Goal: Use online tool/utility: Utilize a website feature to perform a specific function

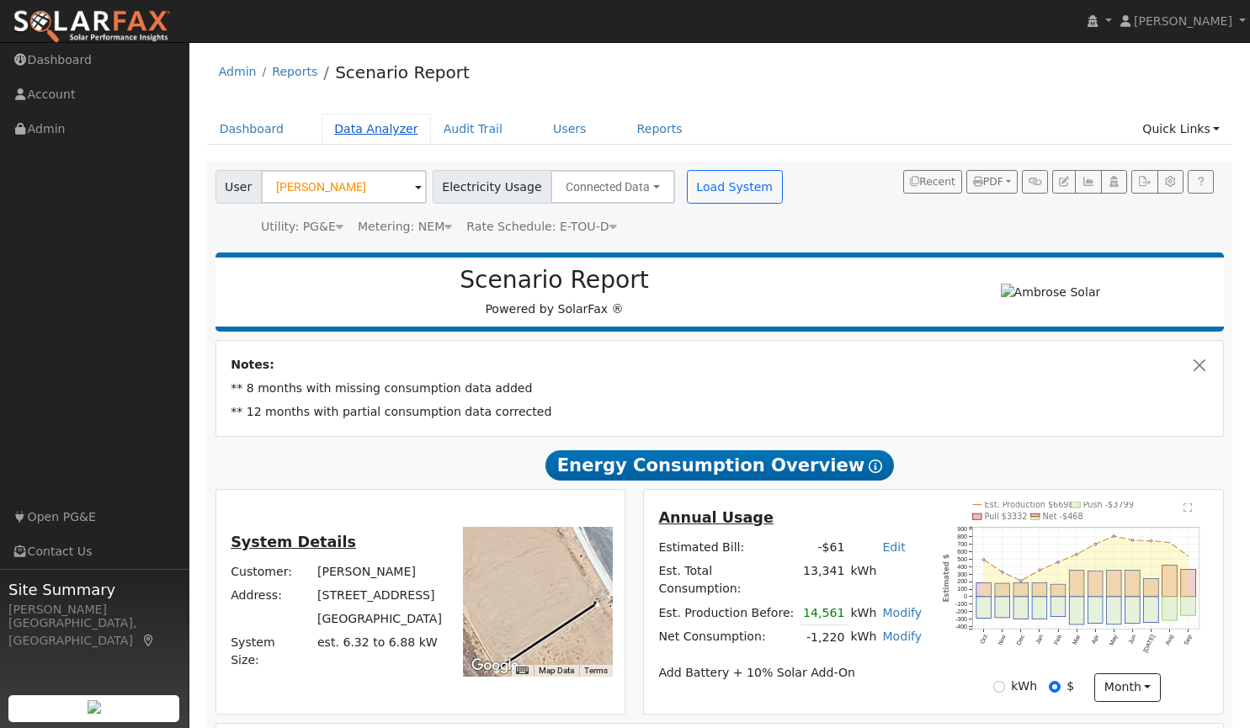
click at [354, 131] on link "Data Analyzer" at bounding box center [375, 129] width 109 height 31
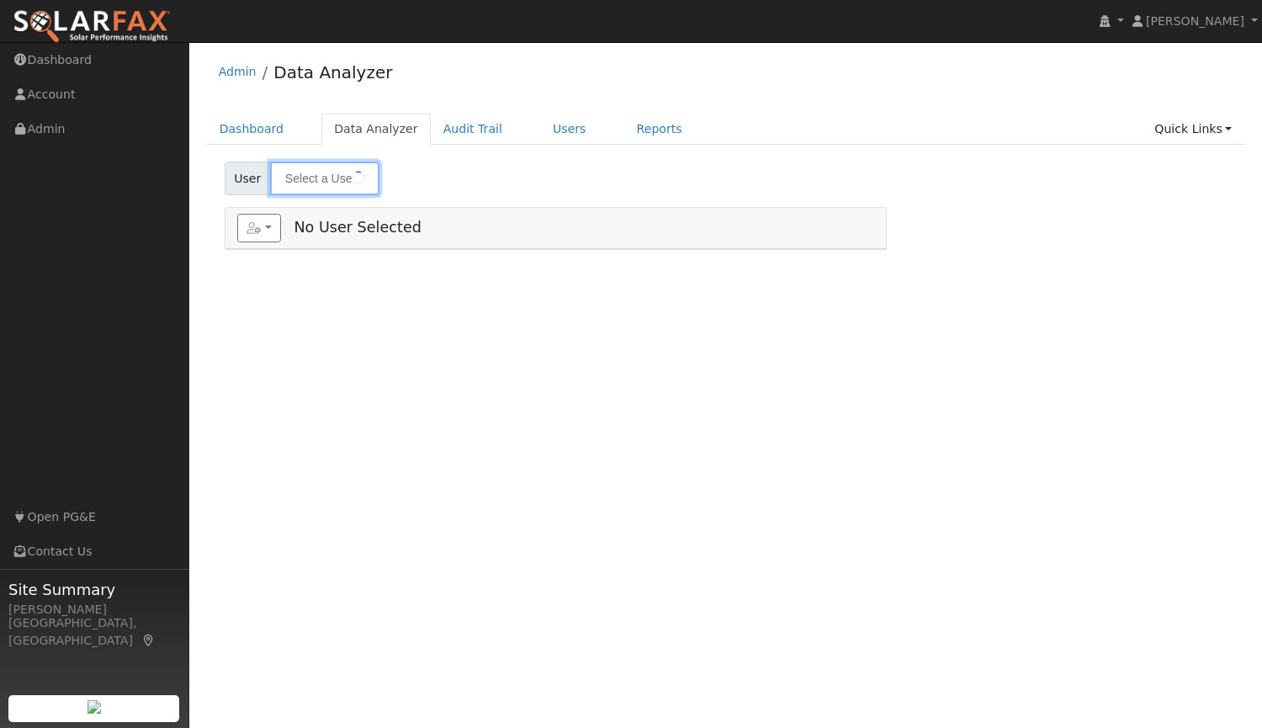
type input "[PERSON_NAME]"
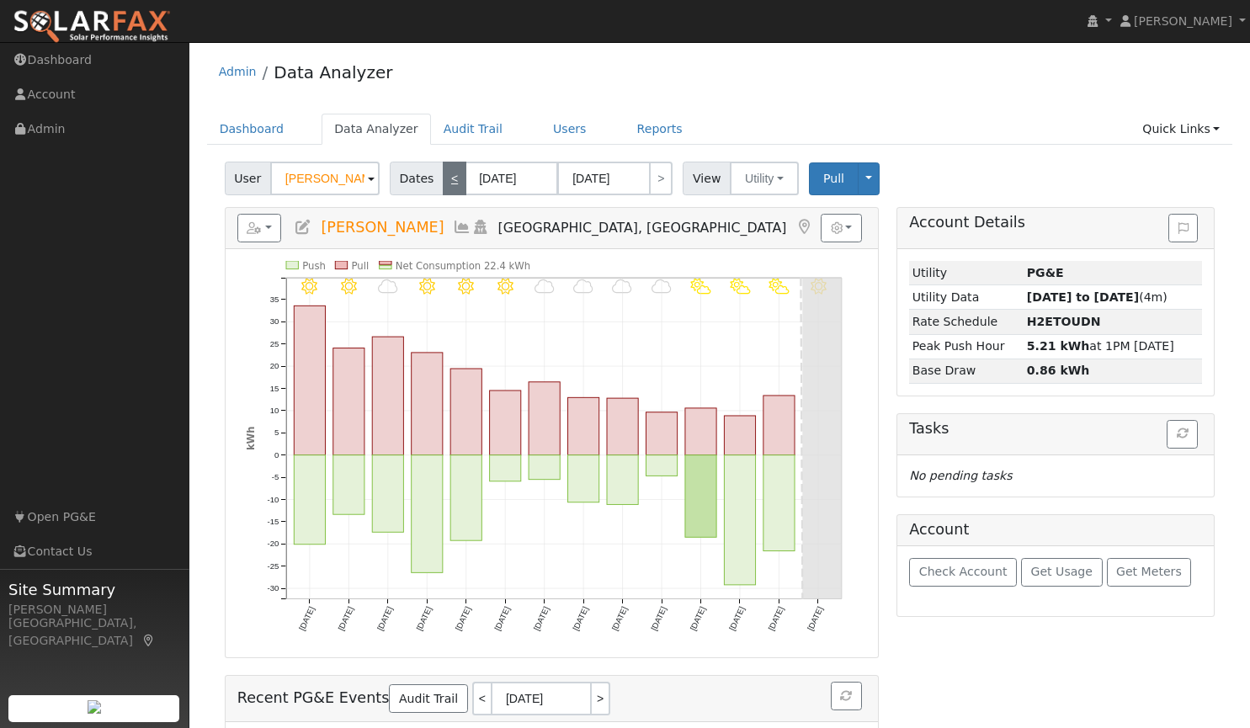
click at [445, 182] on link "<" at bounding box center [455, 179] width 24 height 34
type input "09/09/2025"
type input "09/22/2025"
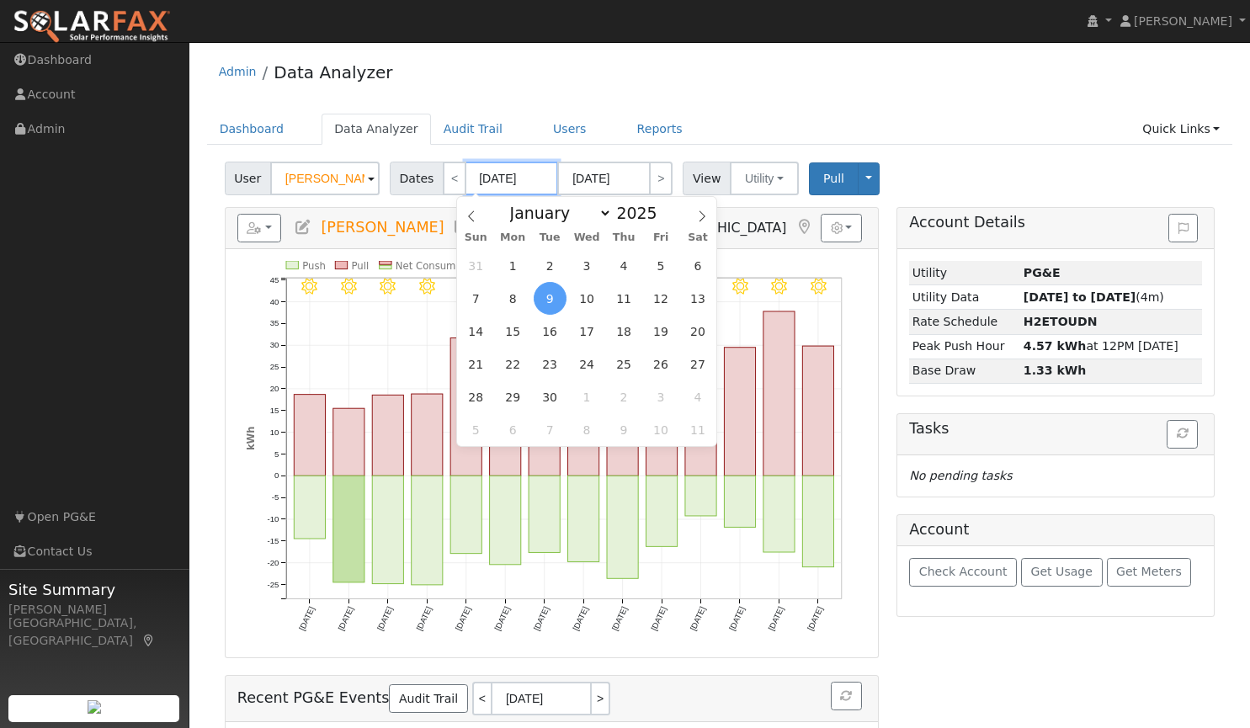
click at [496, 178] on input "09/09/2025" at bounding box center [511, 179] width 93 height 34
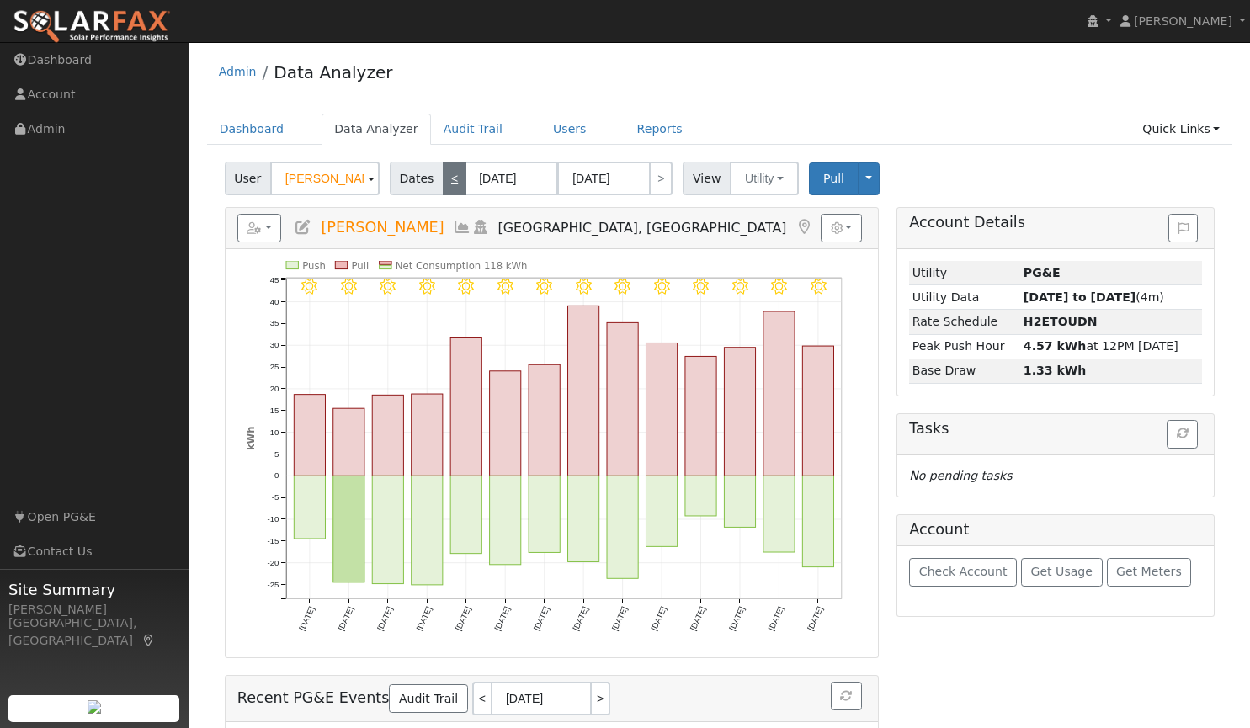
click at [446, 183] on link "<" at bounding box center [455, 179] width 24 height 34
type input "08/26/2025"
type input "09/08/2025"
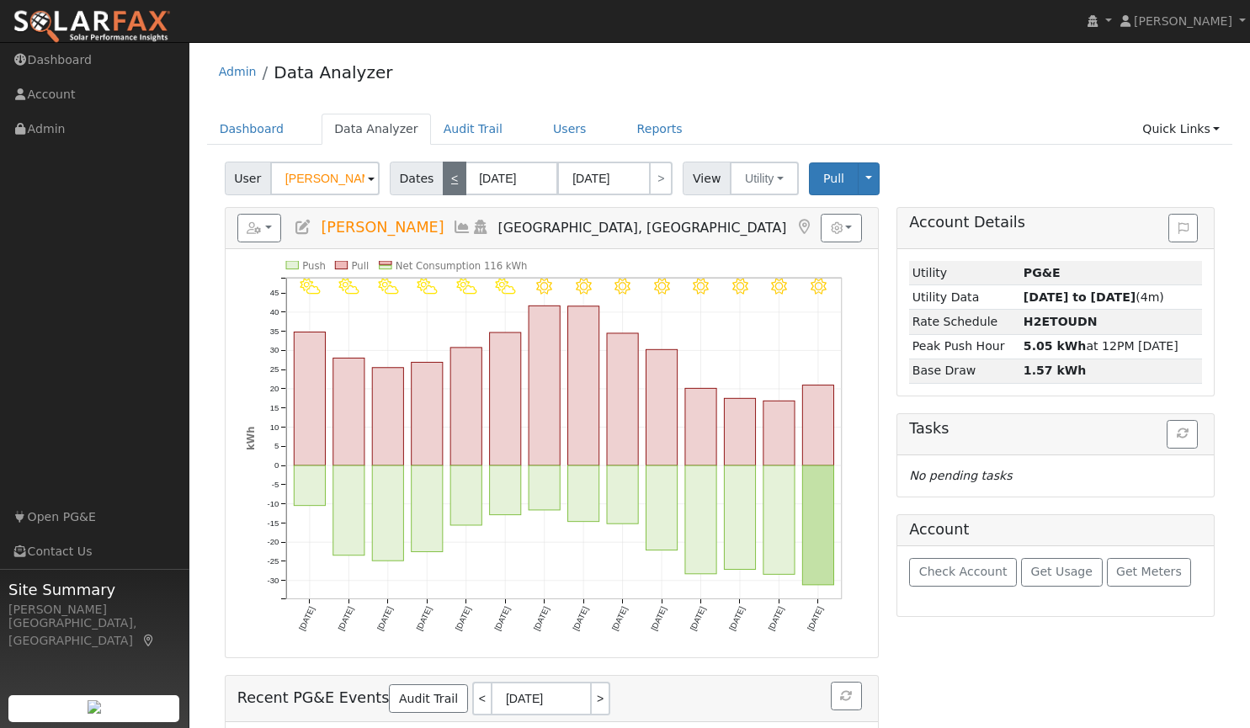
click at [443, 178] on link "<" at bounding box center [455, 179] width 24 height 34
type input "08/12/2025"
type input "08/25/2025"
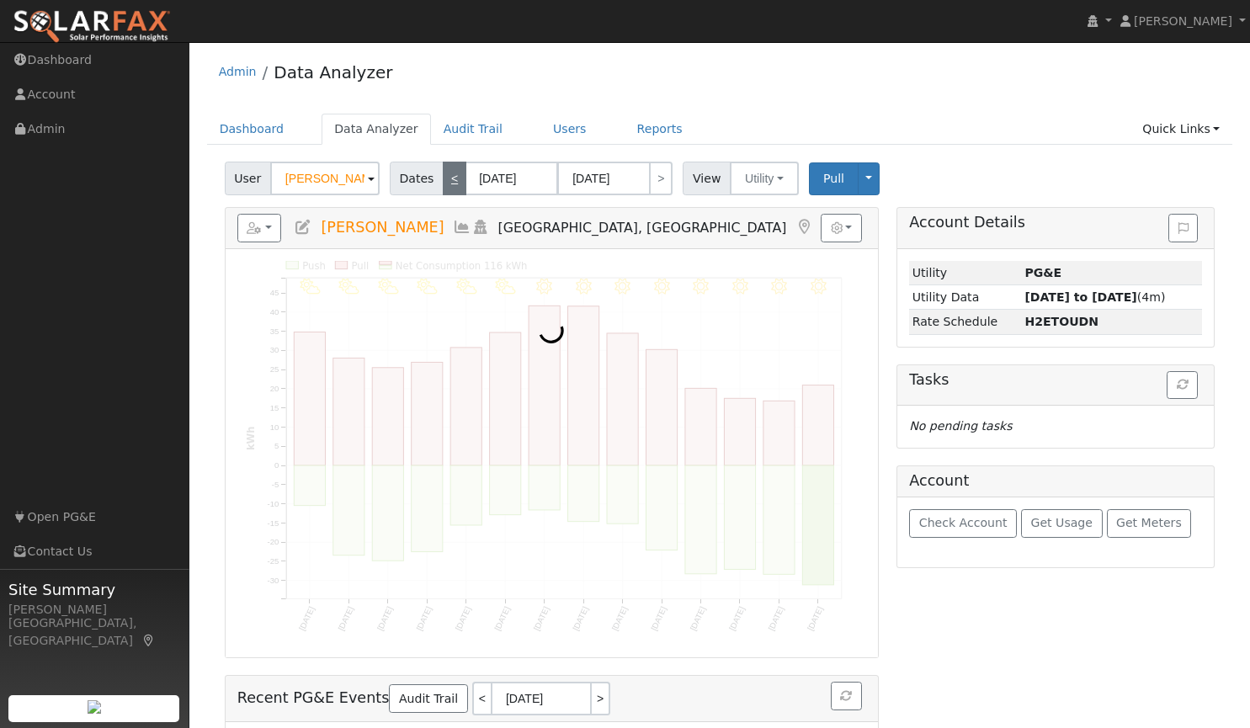
click at [443, 178] on link "<" at bounding box center [455, 179] width 24 height 34
type input "07/29/2025"
type input "08/11/2025"
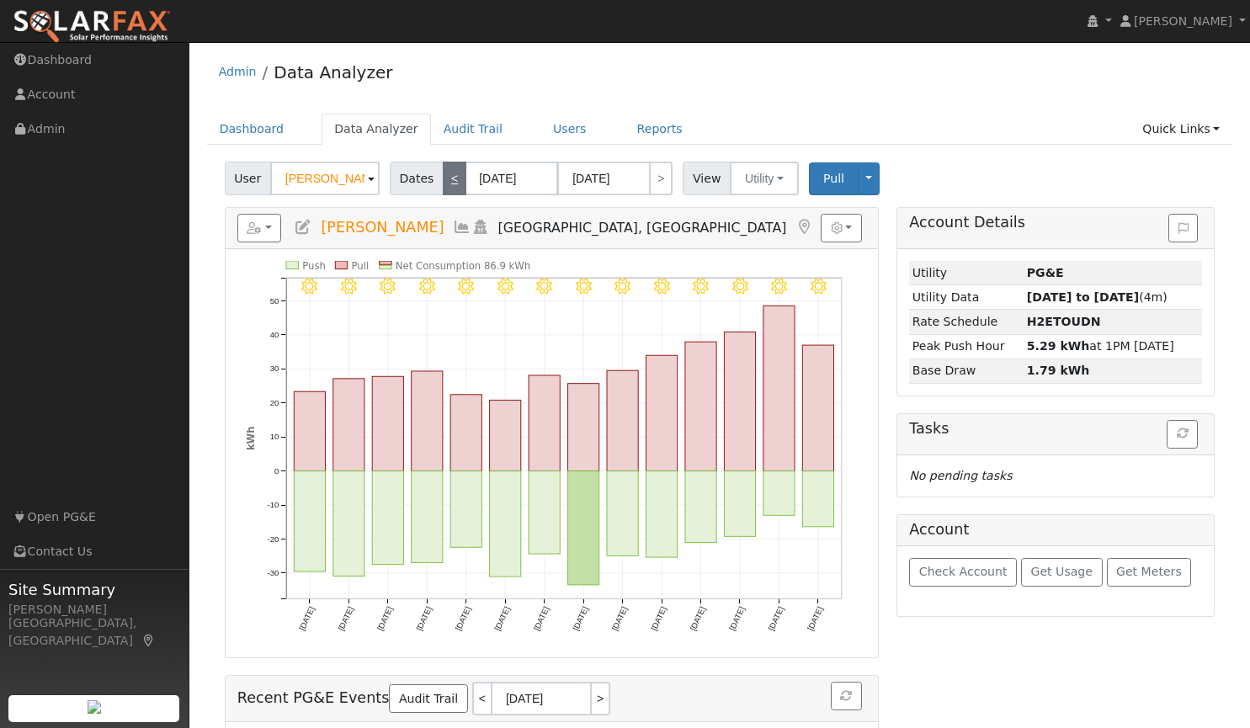
click at [443, 178] on link "<" at bounding box center [455, 179] width 24 height 34
type input "07/15/2025"
type input "07/28/2025"
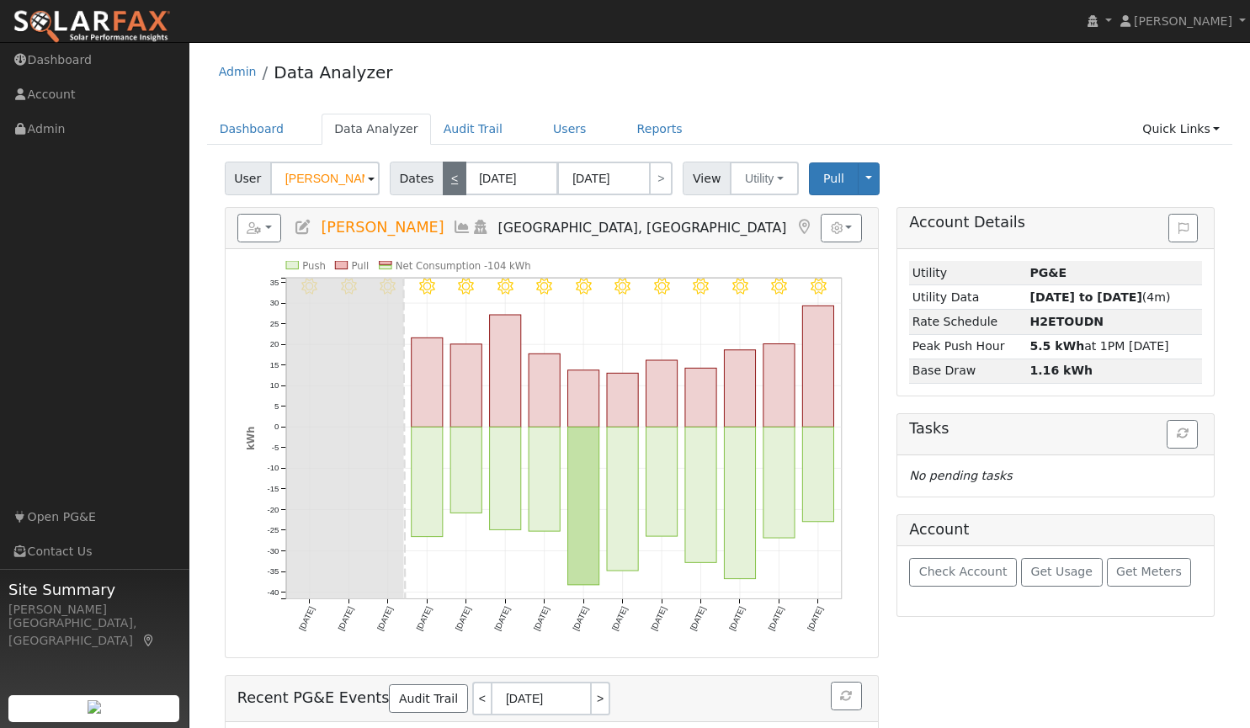
click at [443, 178] on link "<" at bounding box center [455, 179] width 24 height 34
type input "07/01/2025"
type input "07/14/2025"
click at [443, 178] on link "<" at bounding box center [455, 179] width 24 height 34
type input "06/17/2025"
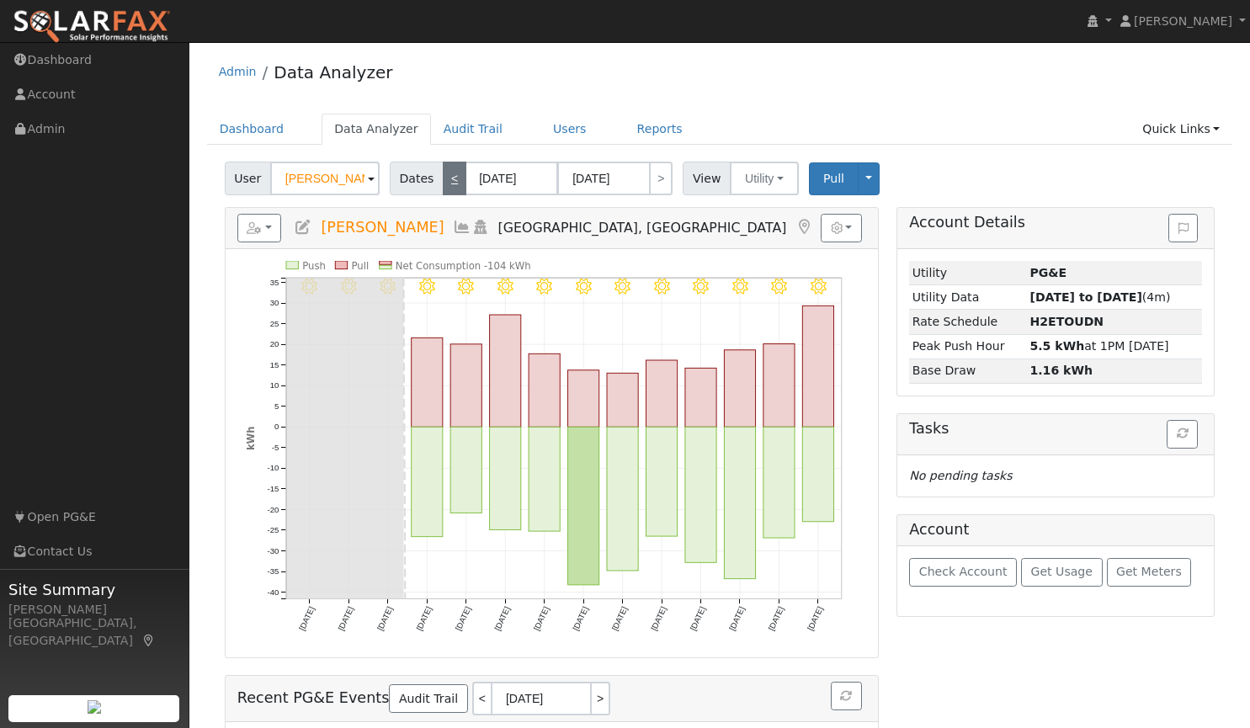
type input "06/30/2025"
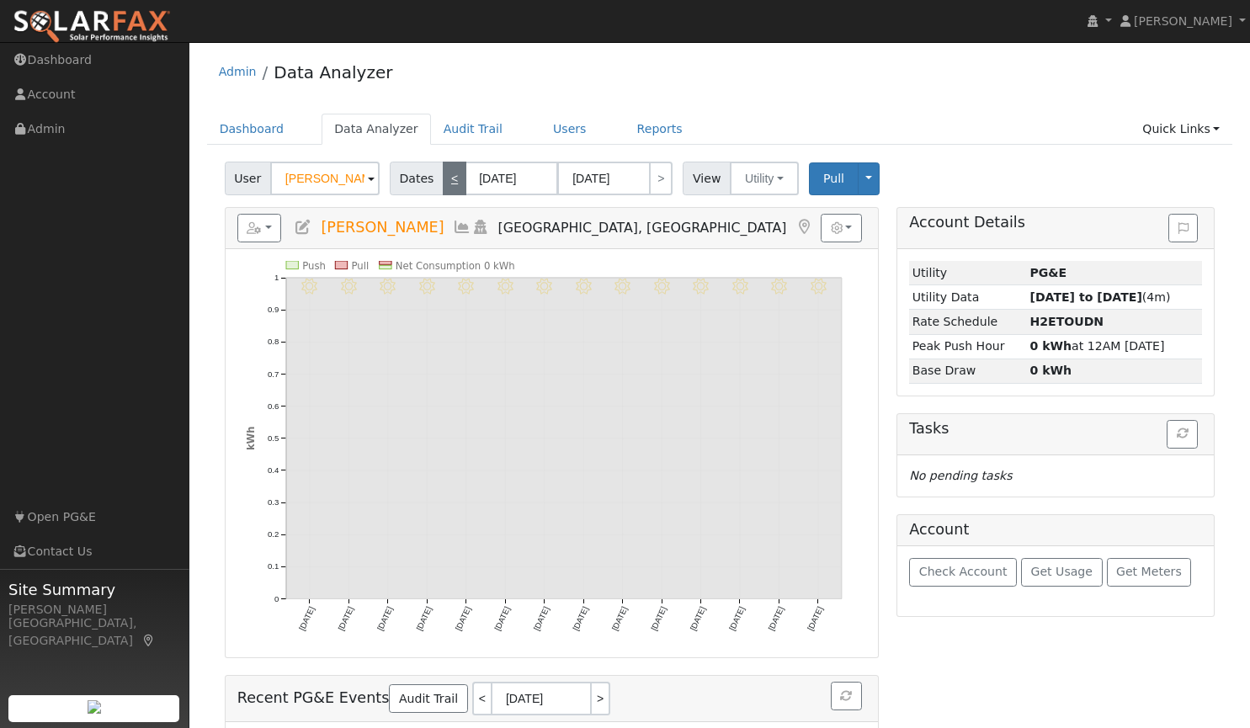
click at [443, 178] on link "<" at bounding box center [455, 179] width 24 height 34
type input "06/03/2025"
type input "06/16/2025"
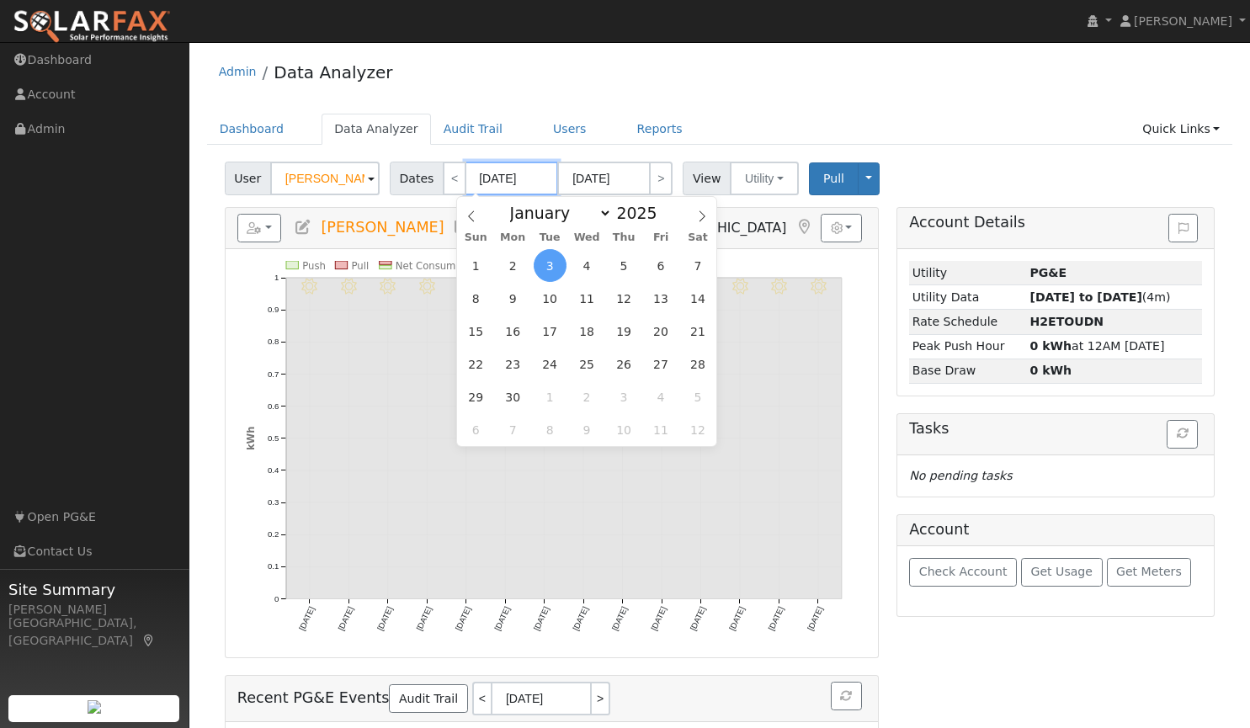
click at [500, 181] on input "06/03/2025" at bounding box center [511, 179] width 93 height 34
click at [509, 265] on span "2" at bounding box center [512, 265] width 33 height 33
type input "06/02/2025"
type input "06/15/2025"
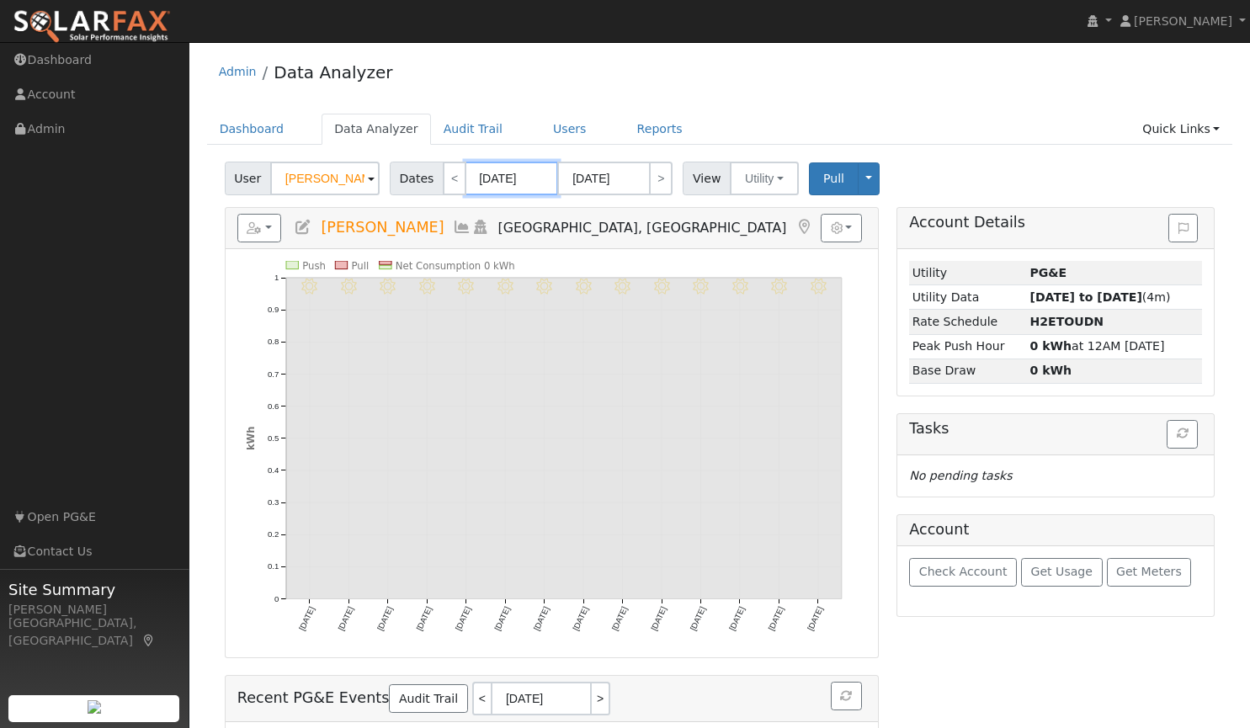
click at [528, 180] on input "06/02/2025" at bounding box center [511, 179] width 93 height 34
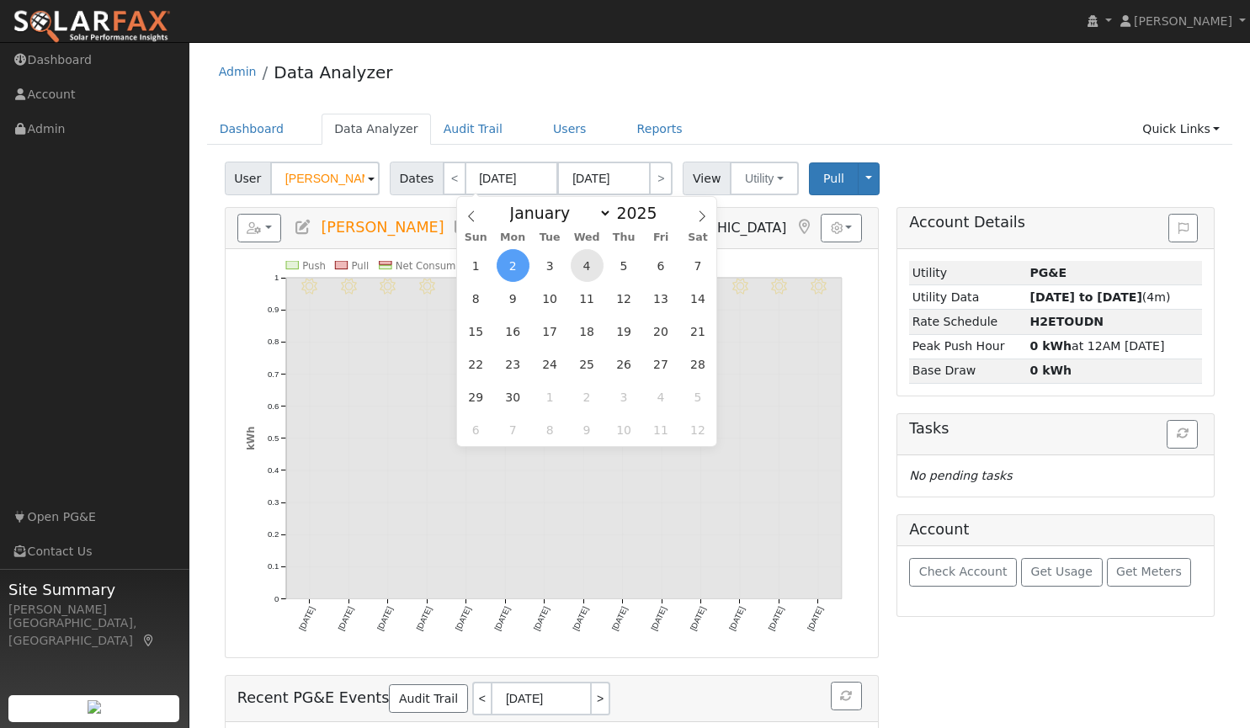
click at [580, 266] on span "4" at bounding box center [587, 265] width 33 height 33
type input "06/04/2025"
type input "06/17/2025"
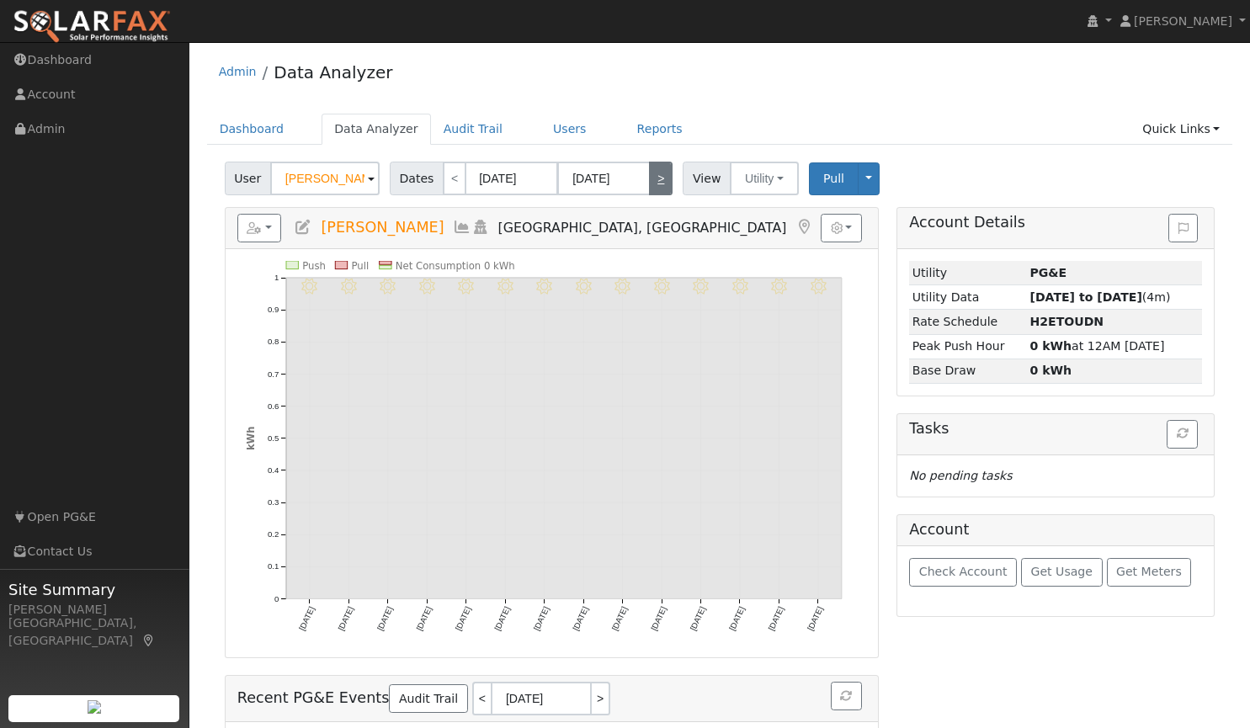
click at [650, 183] on link ">" at bounding box center [661, 179] width 24 height 34
type input "06/18/2025"
type input "07/01/2025"
click at [650, 183] on link ">" at bounding box center [661, 179] width 24 height 34
type input "07/02/2025"
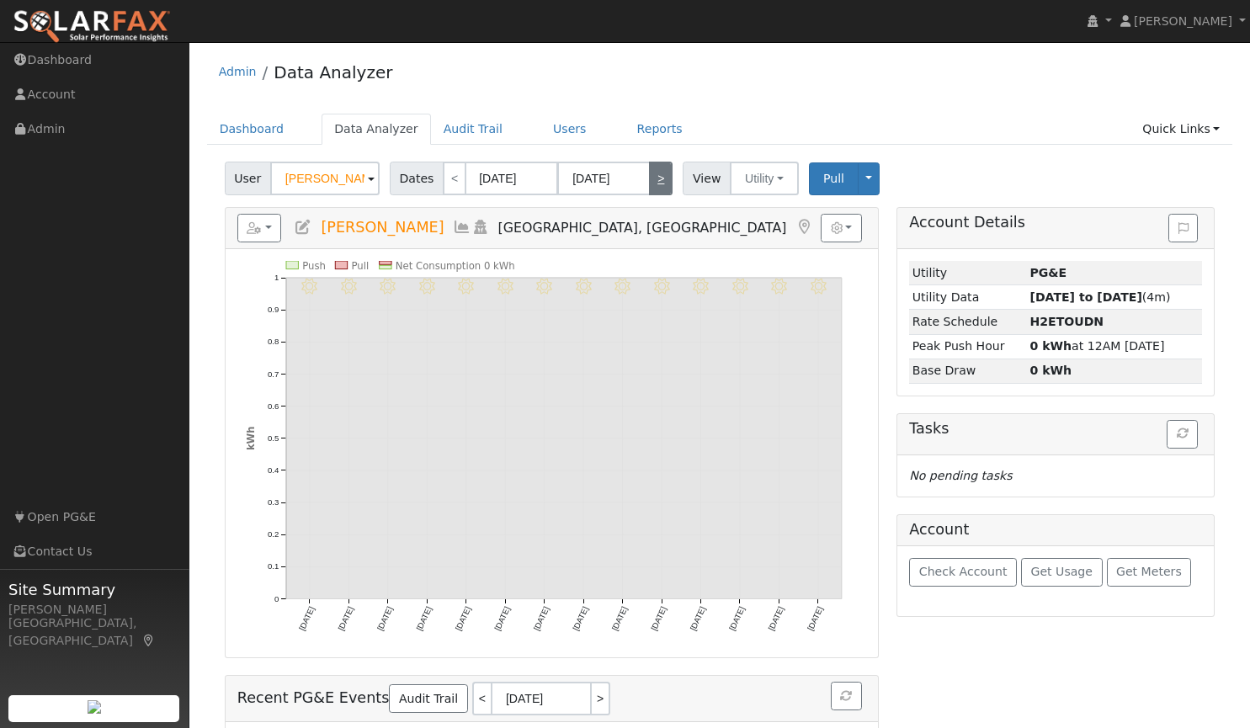
type input "07/15/2025"
click at [650, 183] on link ">" at bounding box center [661, 179] width 24 height 34
type input "07/16/2025"
type input "07/29/2025"
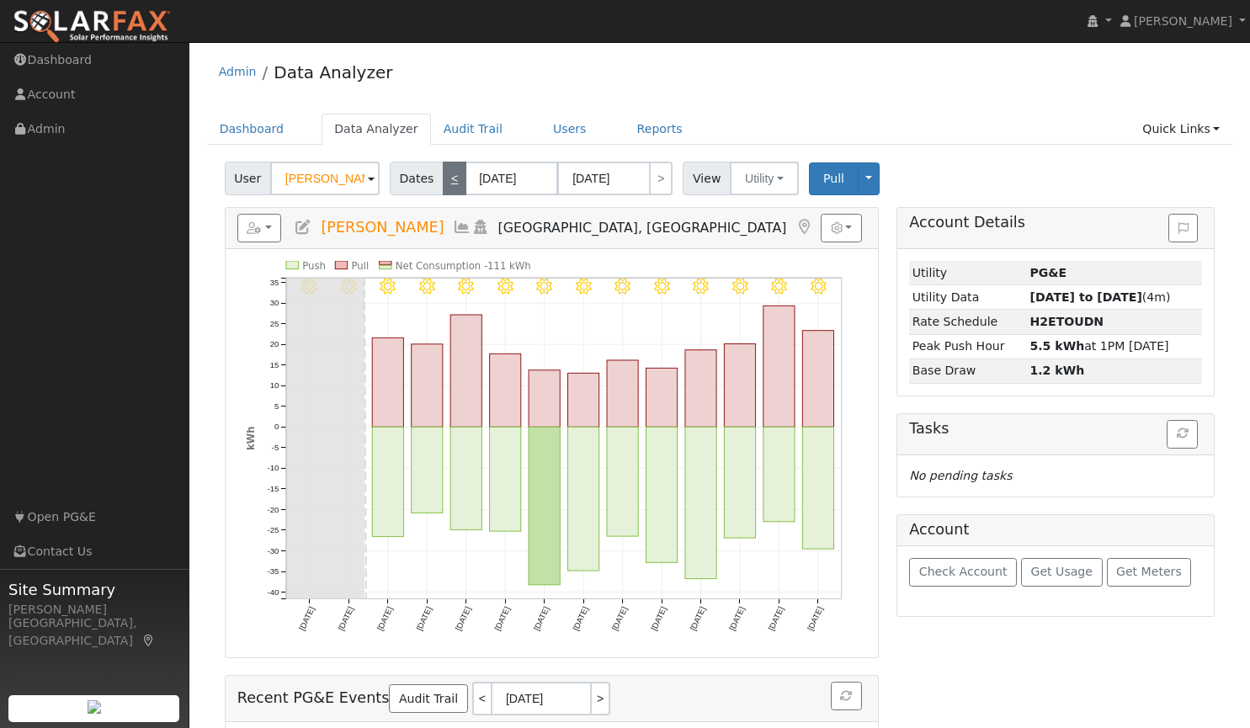
click at [447, 183] on link "<" at bounding box center [455, 179] width 24 height 34
type input "07/02/2025"
type input "07/15/2025"
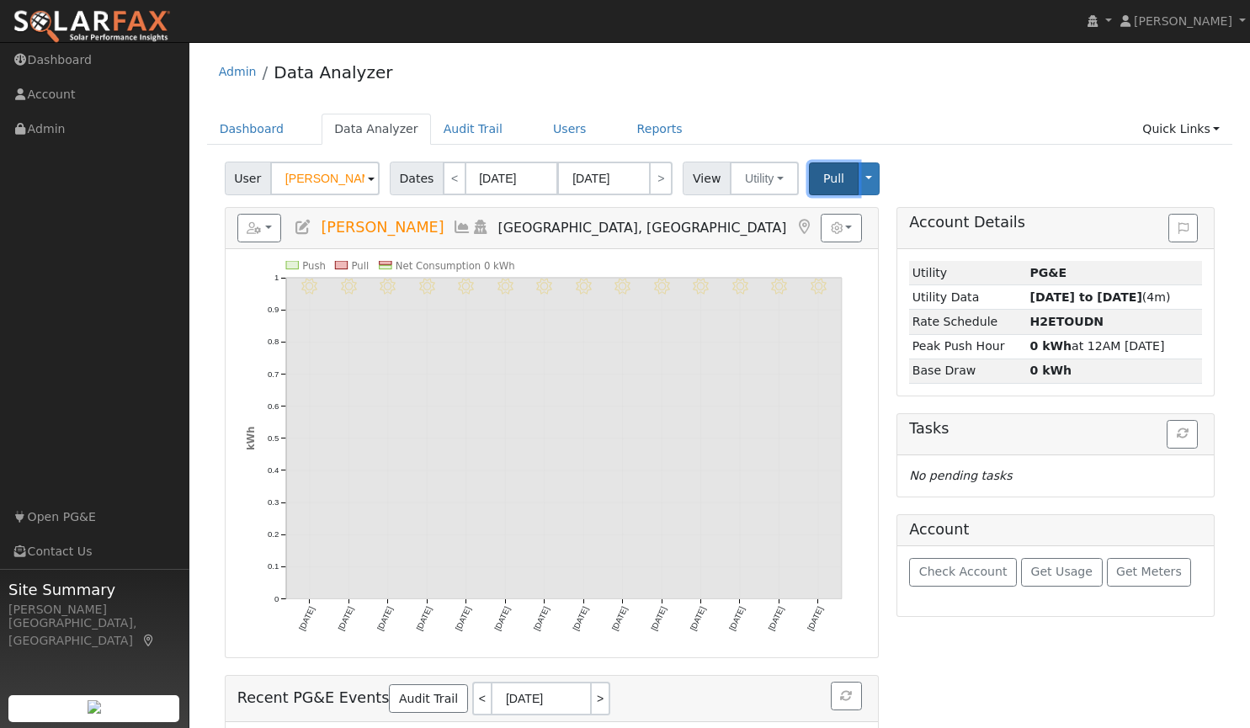
click at [809, 183] on button "Pull" at bounding box center [834, 178] width 50 height 33
click at [652, 183] on link ">" at bounding box center [661, 179] width 24 height 34
type input "07/16/2025"
type input "07/29/2025"
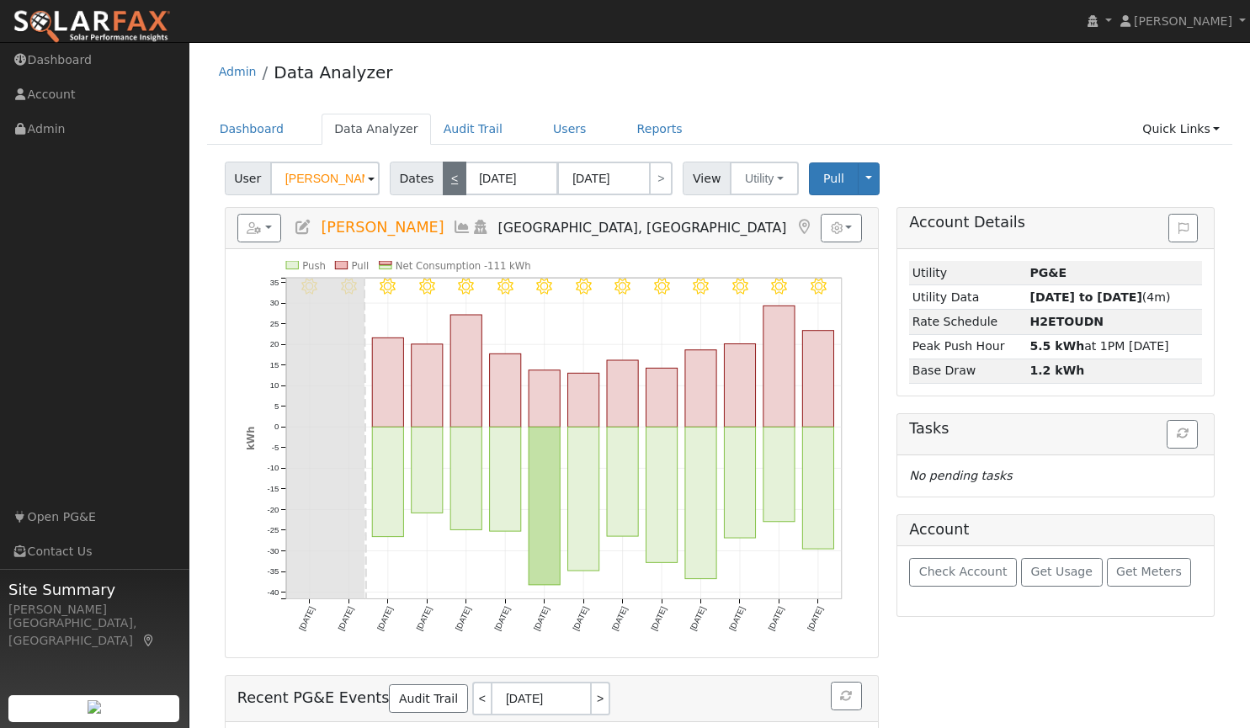
click at [445, 178] on link "<" at bounding box center [455, 179] width 24 height 34
type input "07/02/2025"
type input "07/15/2025"
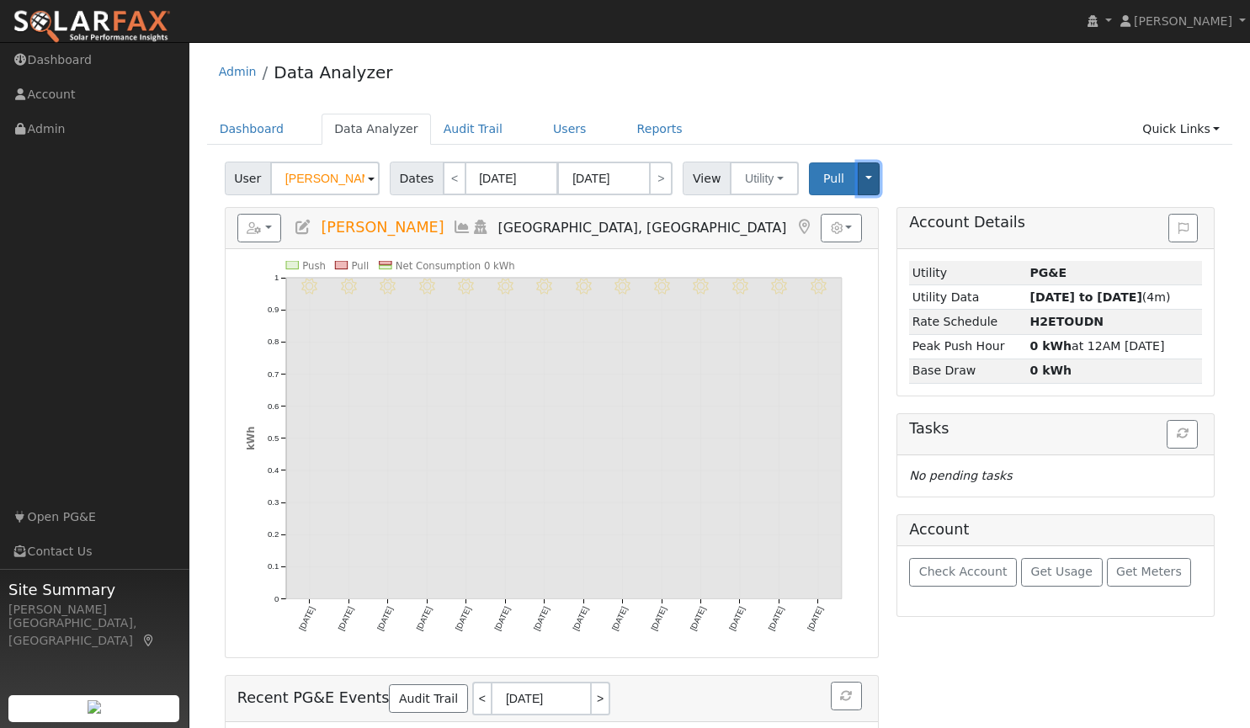
click at [857, 181] on button "Toggle Dropdown" at bounding box center [868, 178] width 22 height 33
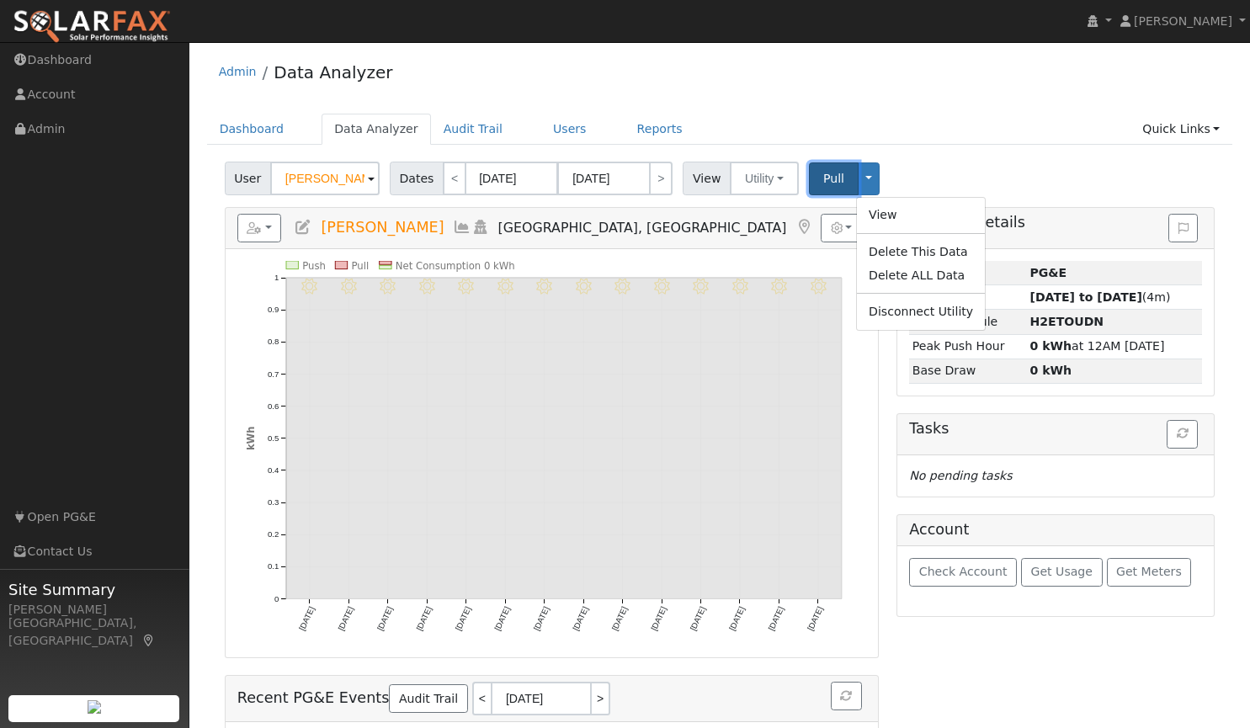
click at [825, 183] on span "Pull" at bounding box center [833, 178] width 21 height 13
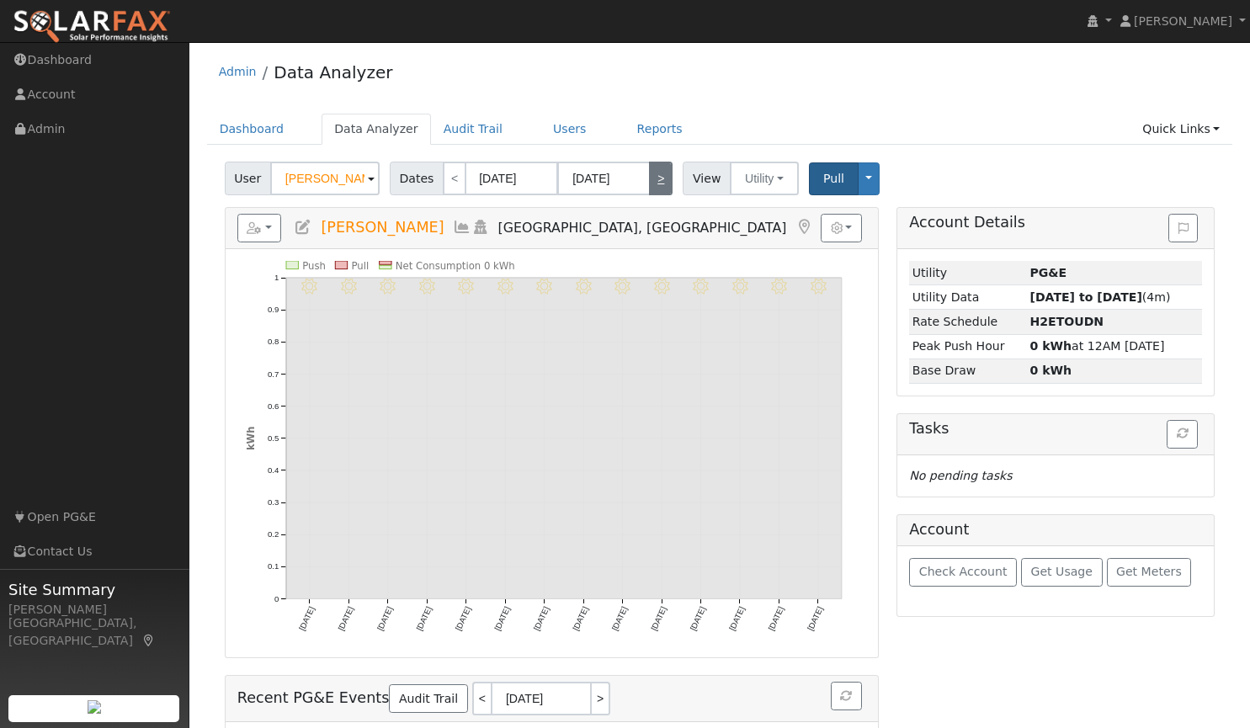
click at [654, 183] on link ">" at bounding box center [661, 179] width 24 height 34
type input "07/16/2025"
type input "07/29/2025"
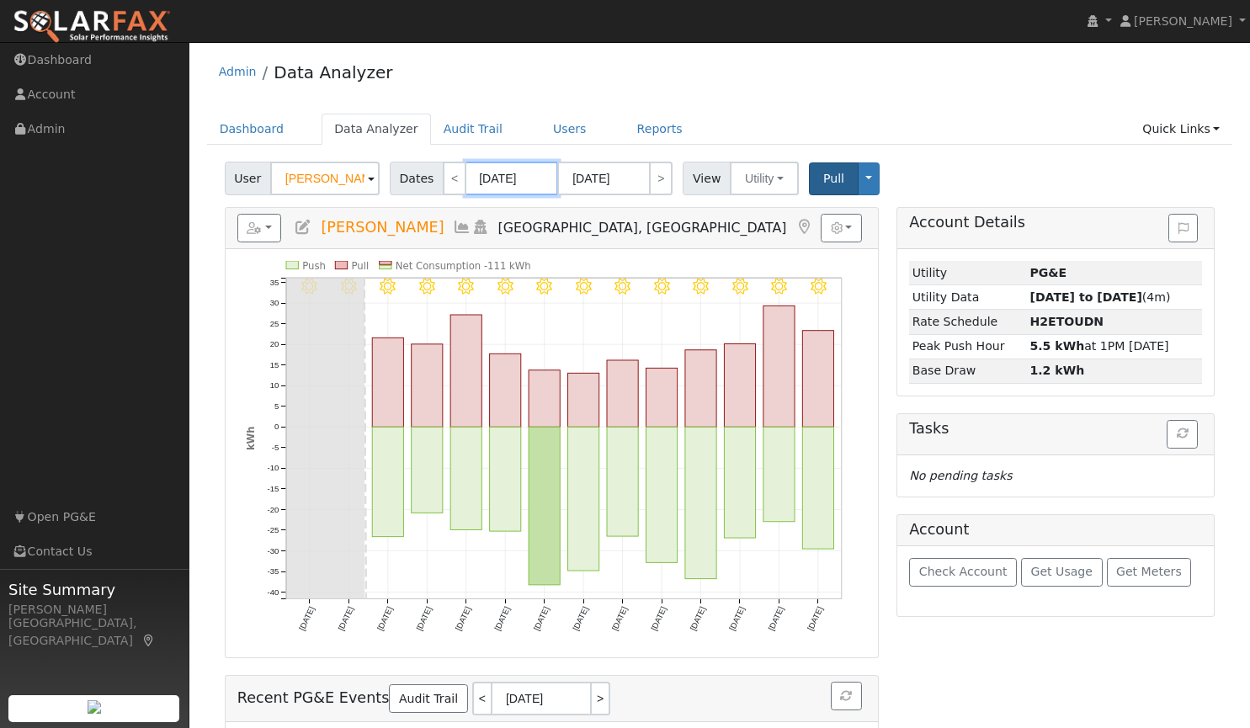
click at [483, 183] on body "installed Tim Tedder Tim Tedder Profile My Company Help Center Terms Of Service…" at bounding box center [625, 455] width 1250 height 827
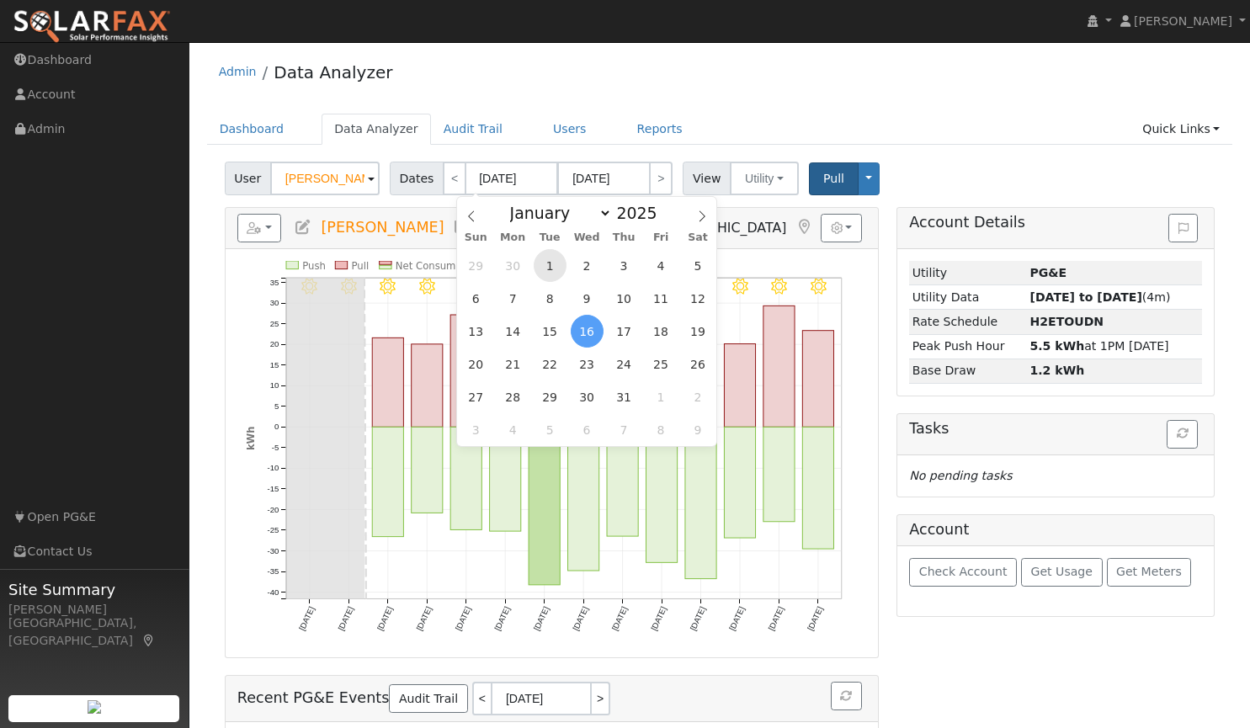
click at [551, 274] on span "1" at bounding box center [550, 265] width 33 height 33
type input "07/01/2025"
type input "07/31/2025"
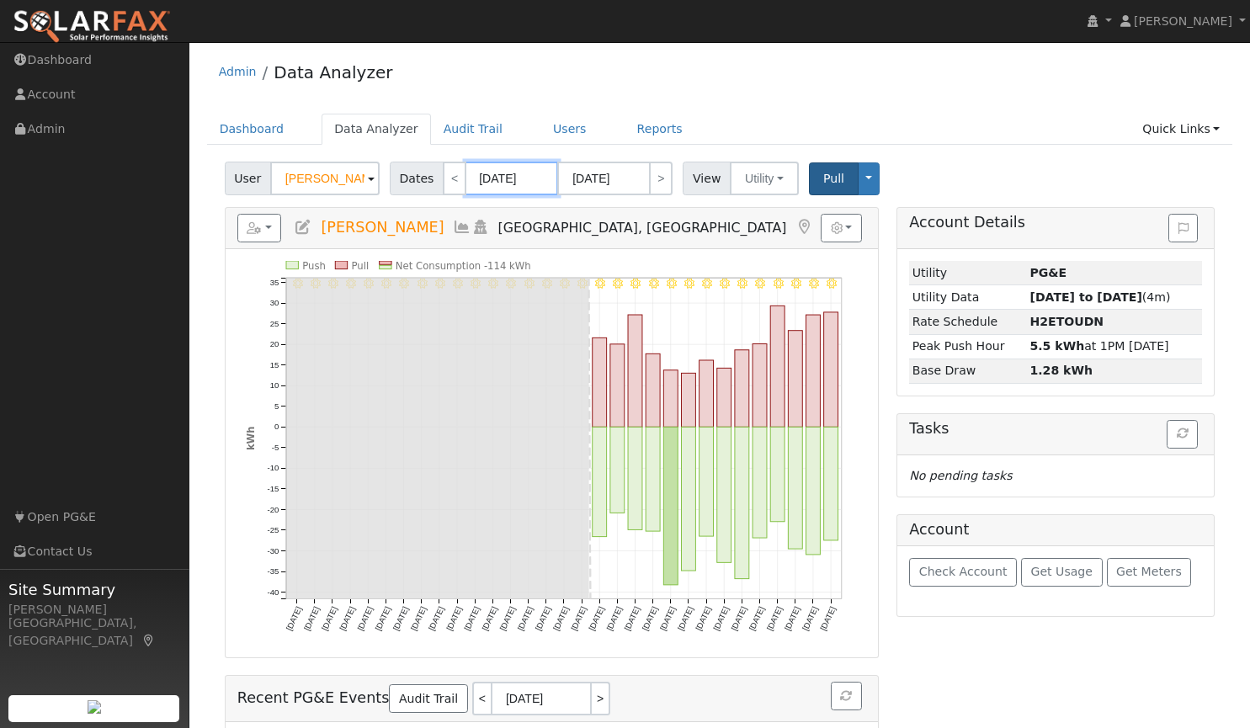
click at [502, 171] on input "07/01/2025" at bounding box center [511, 179] width 93 height 34
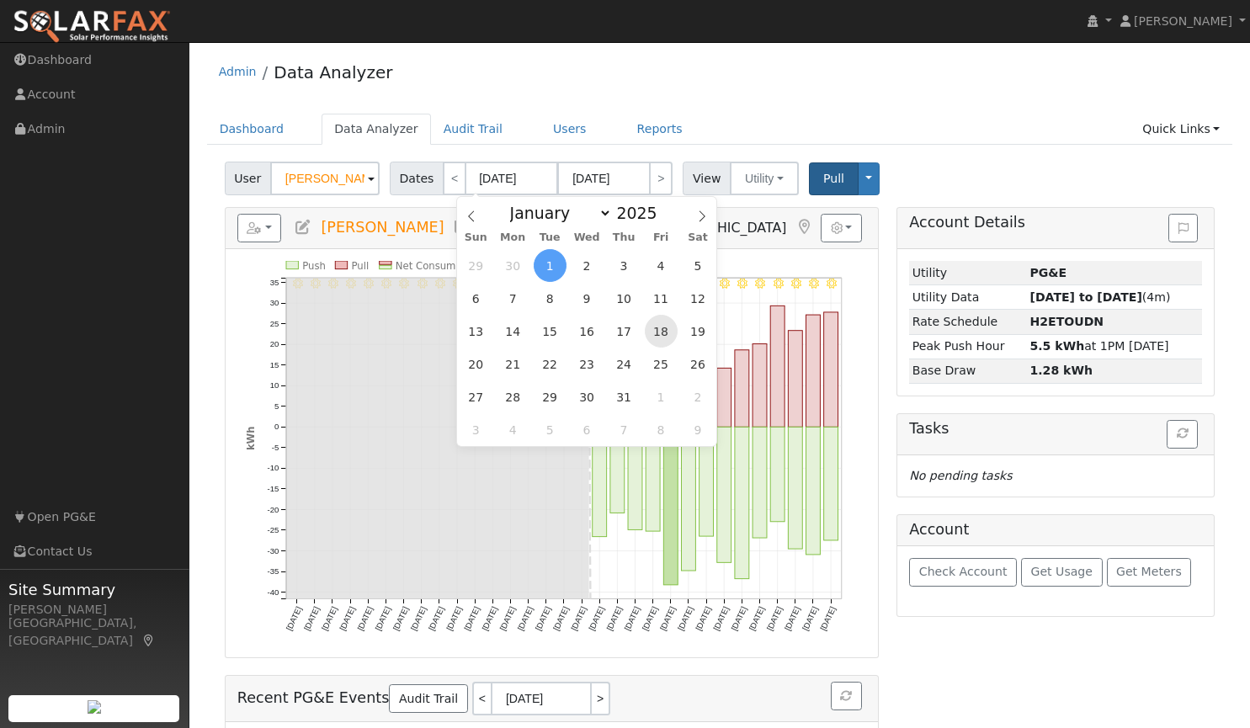
click at [664, 331] on span "18" at bounding box center [661, 331] width 33 height 33
type input "07/18/2025"
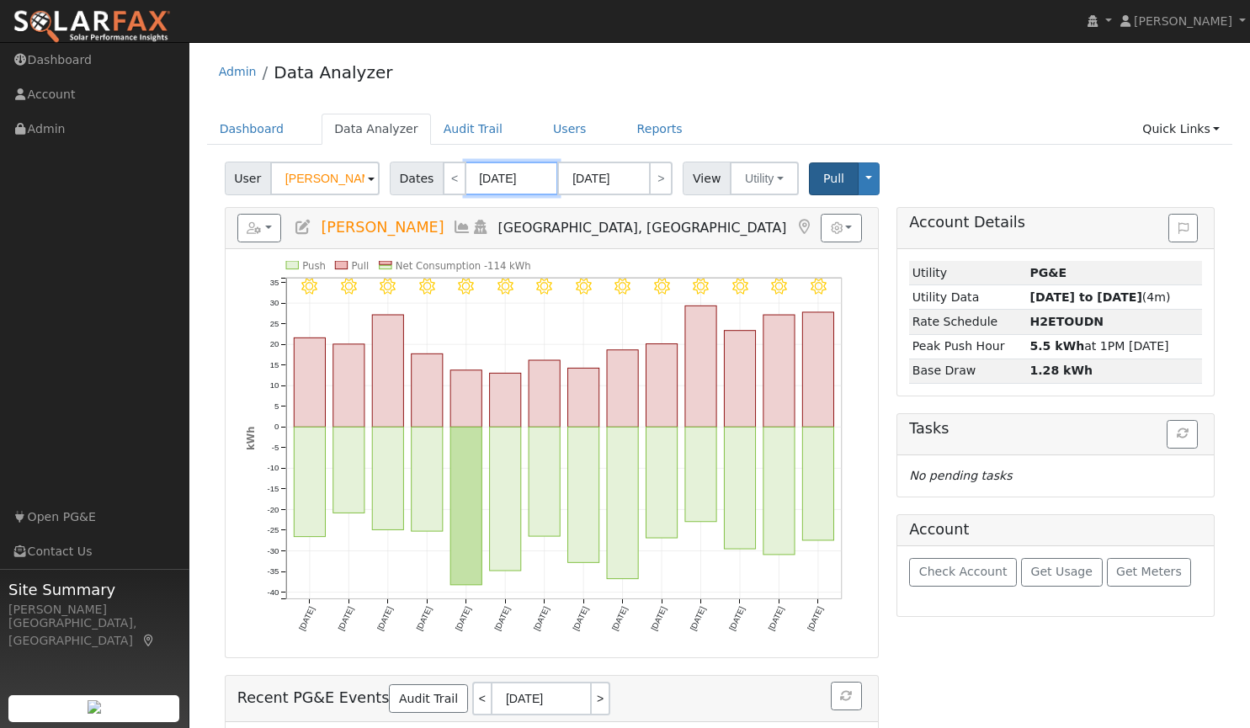
click at [504, 175] on input "07/18/2025" at bounding box center [511, 179] width 93 height 34
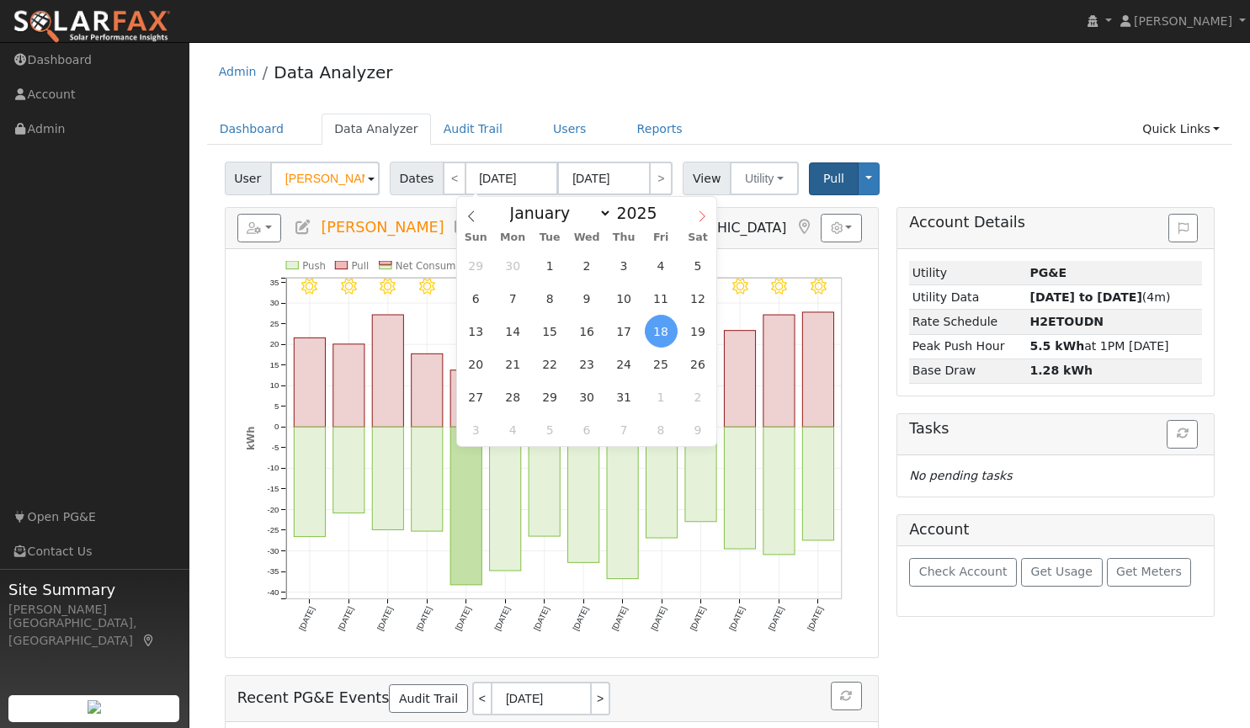
click at [703, 219] on icon at bounding box center [702, 216] width 6 height 11
select select "7"
click at [969, 124] on ul "Dashboard Data Analyzer Audit Trail Users Reports Quick Links Quick Add Quick C…" at bounding box center [720, 129] width 1026 height 31
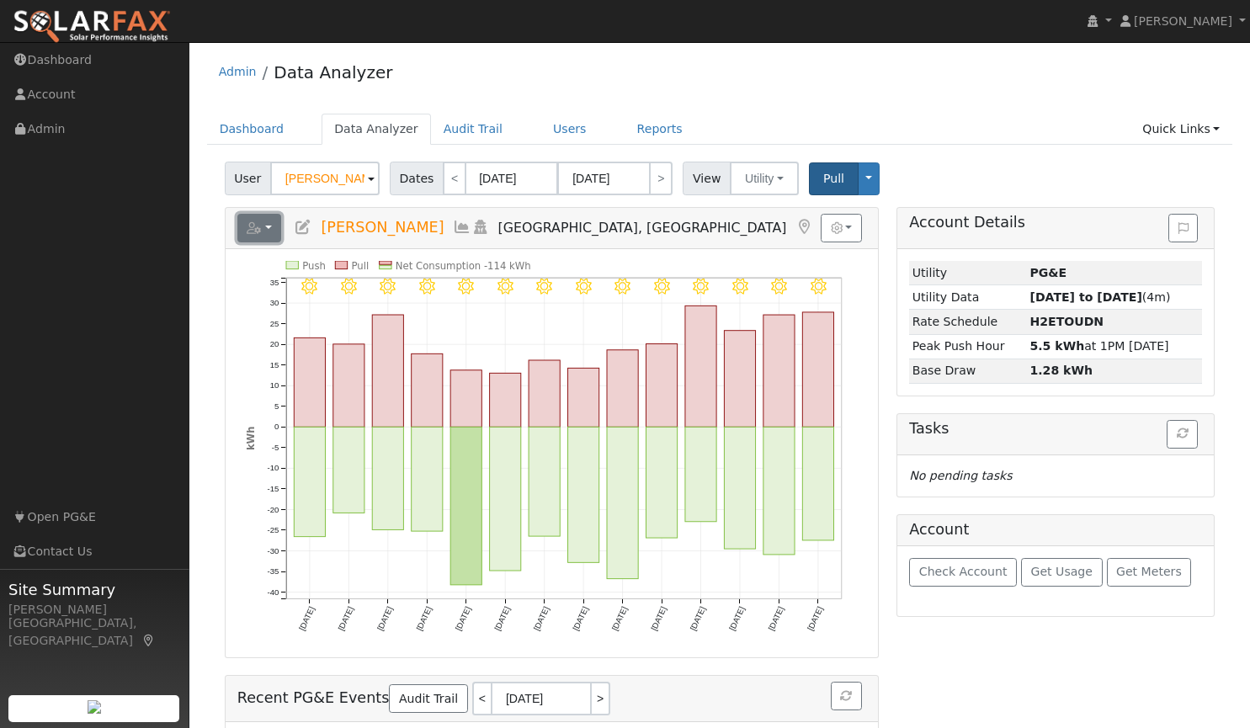
click at [270, 225] on button "button" at bounding box center [259, 228] width 45 height 29
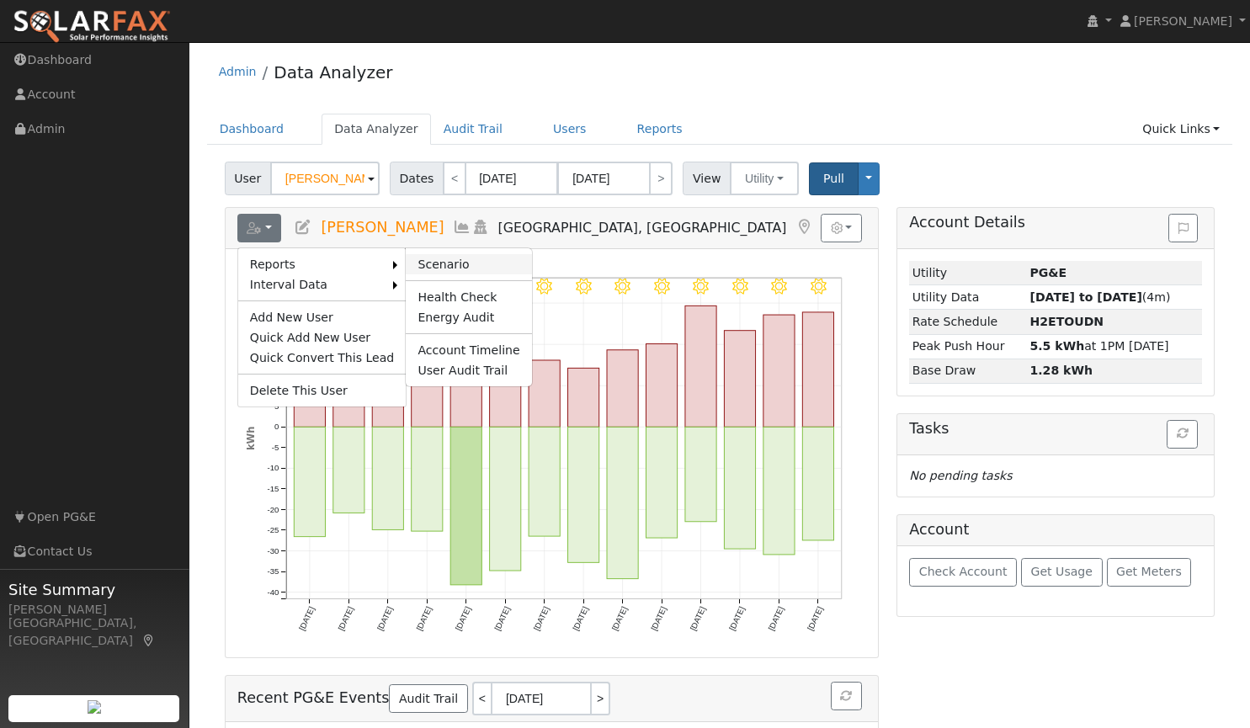
click at [427, 258] on link "Scenario" at bounding box center [468, 264] width 125 height 20
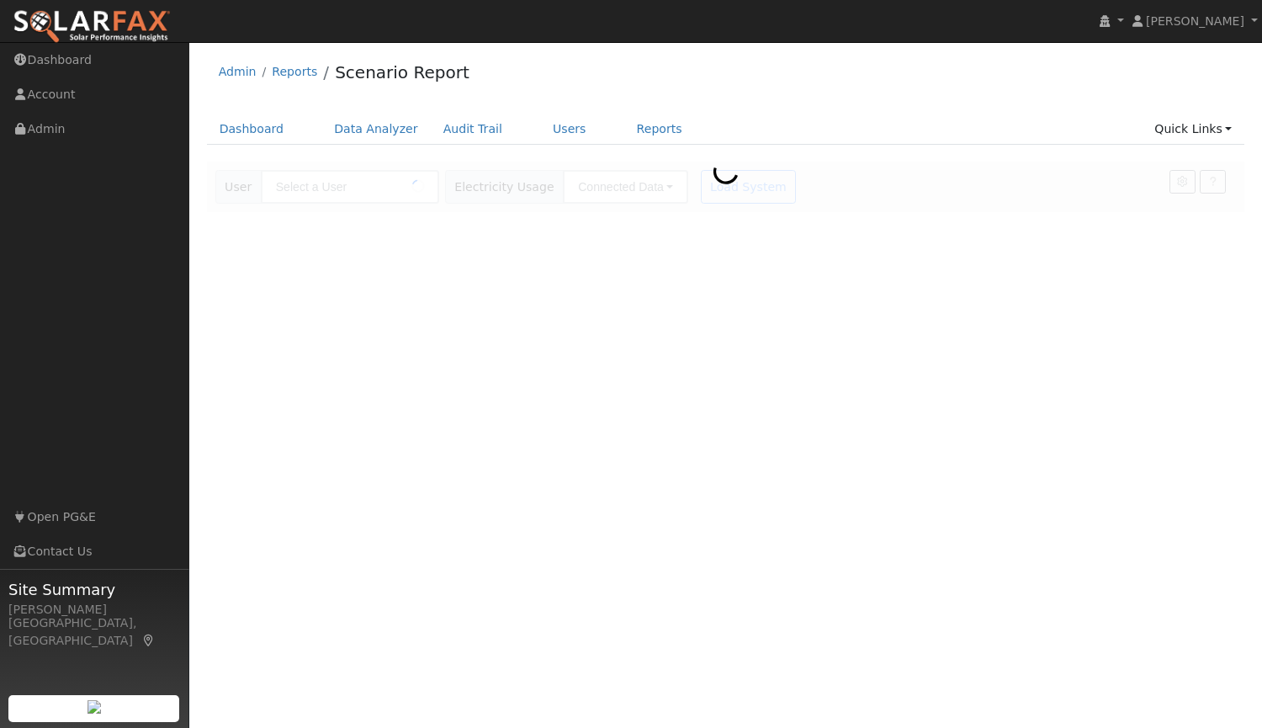
type input "[PERSON_NAME]"
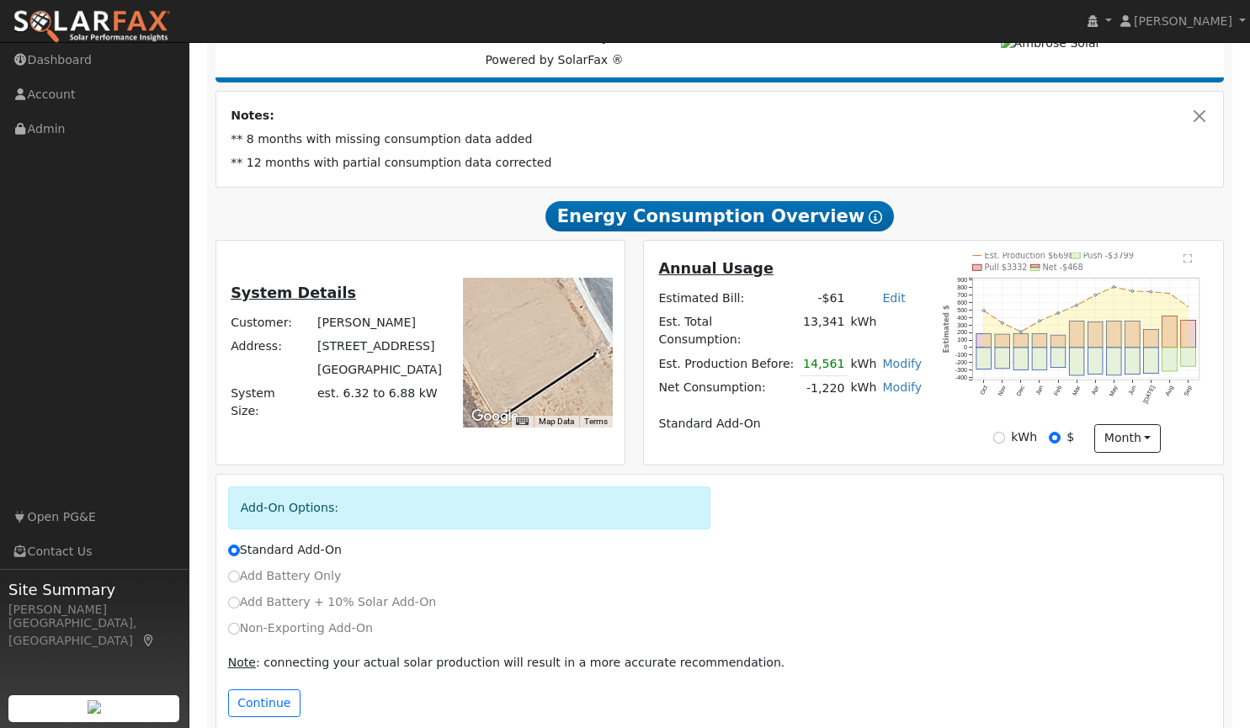
scroll to position [277, 0]
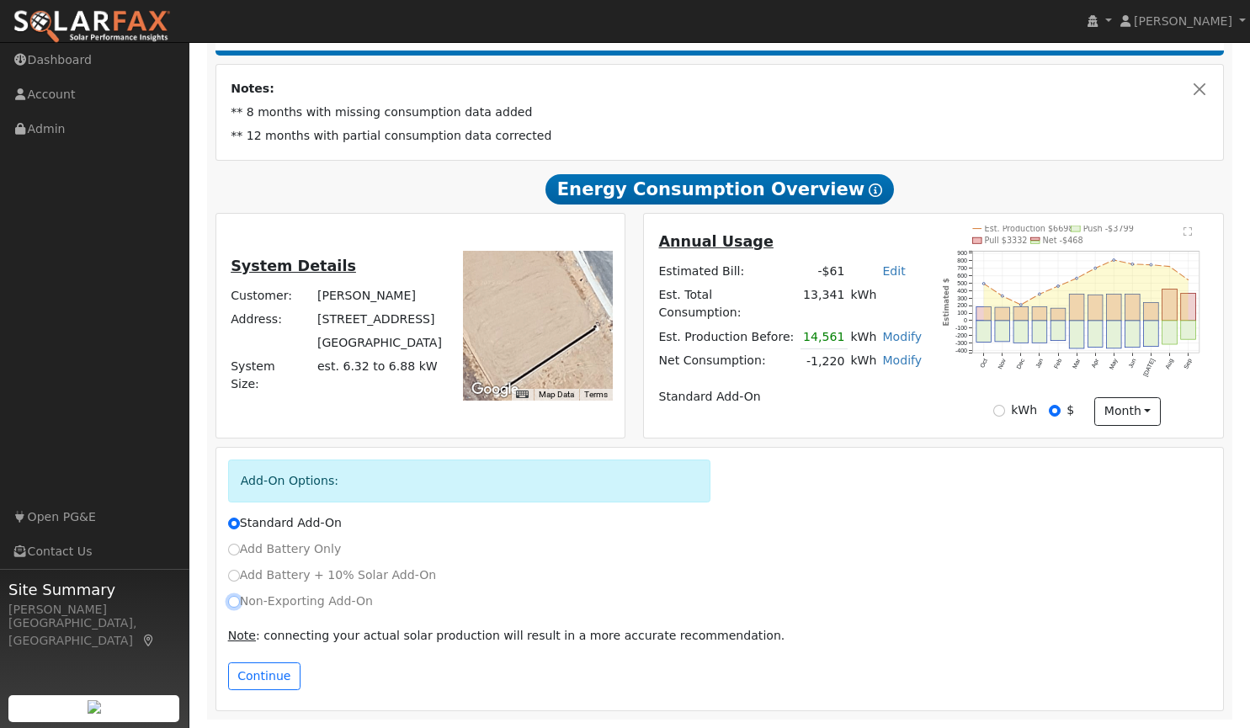
click at [234, 600] on input "Non-Exporting Add-On" at bounding box center [234, 602] width 12 height 12
radio input "true"
radio input "false"
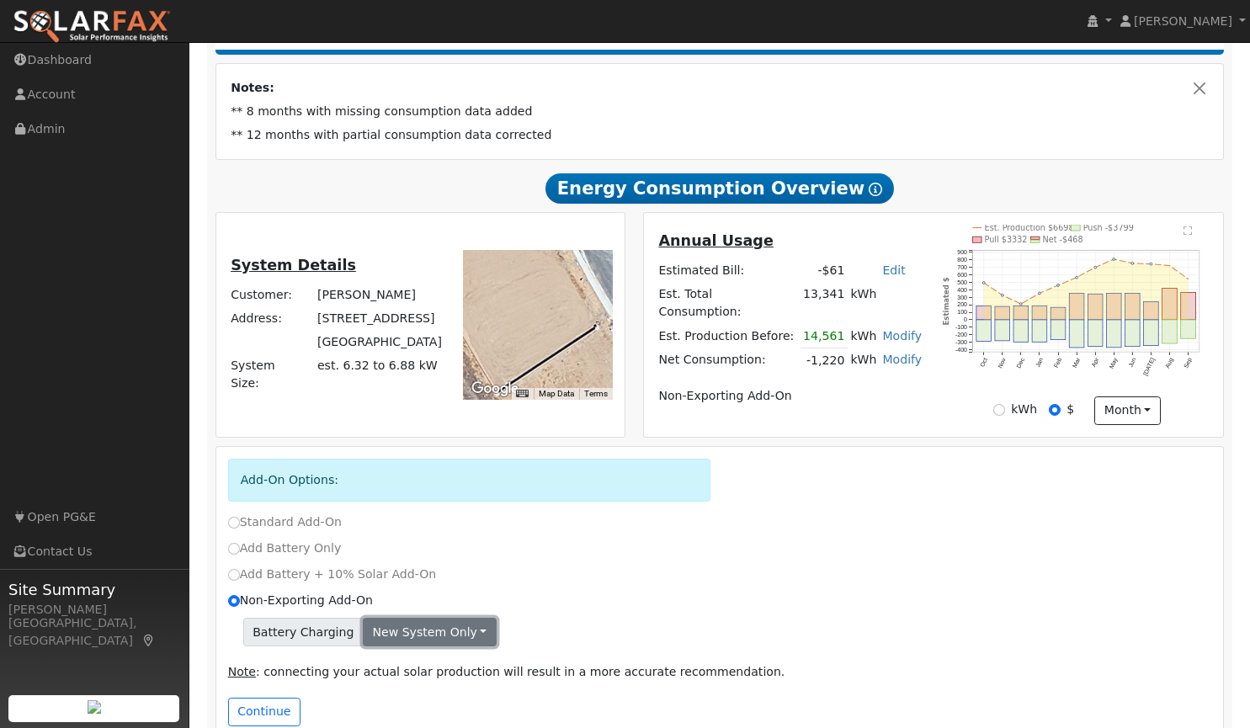
click at [383, 641] on button "New system only" at bounding box center [430, 632] width 134 height 29
click at [382, 687] on link "Both systems" at bounding box center [426, 691] width 125 height 24
click at [279, 709] on button "Continue" at bounding box center [264, 712] width 72 height 29
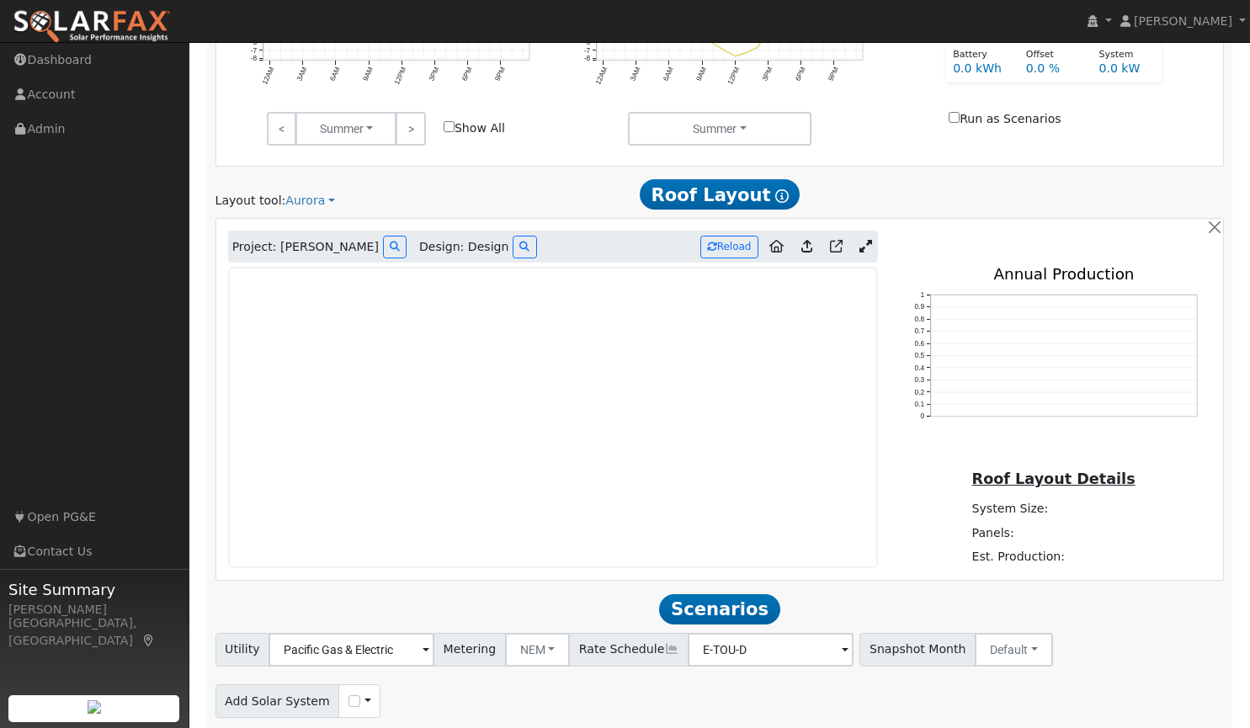
scroll to position [1159, 0]
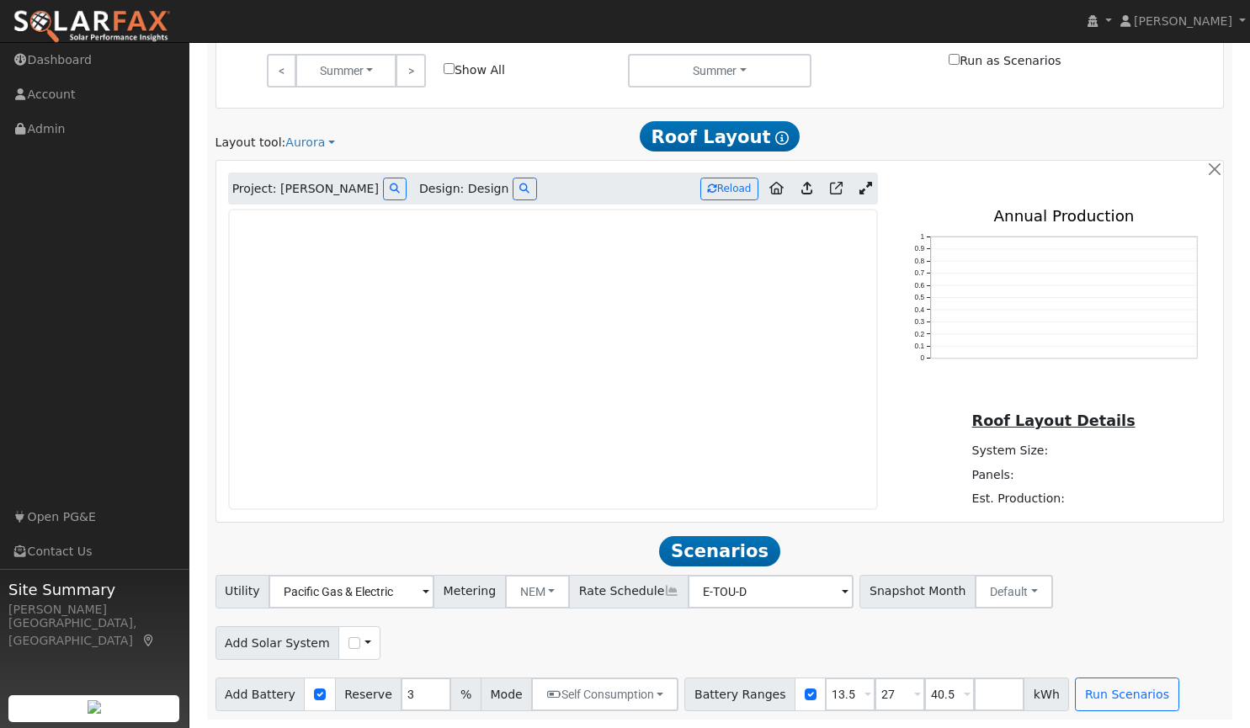
click at [861, 190] on icon at bounding box center [865, 188] width 13 height 13
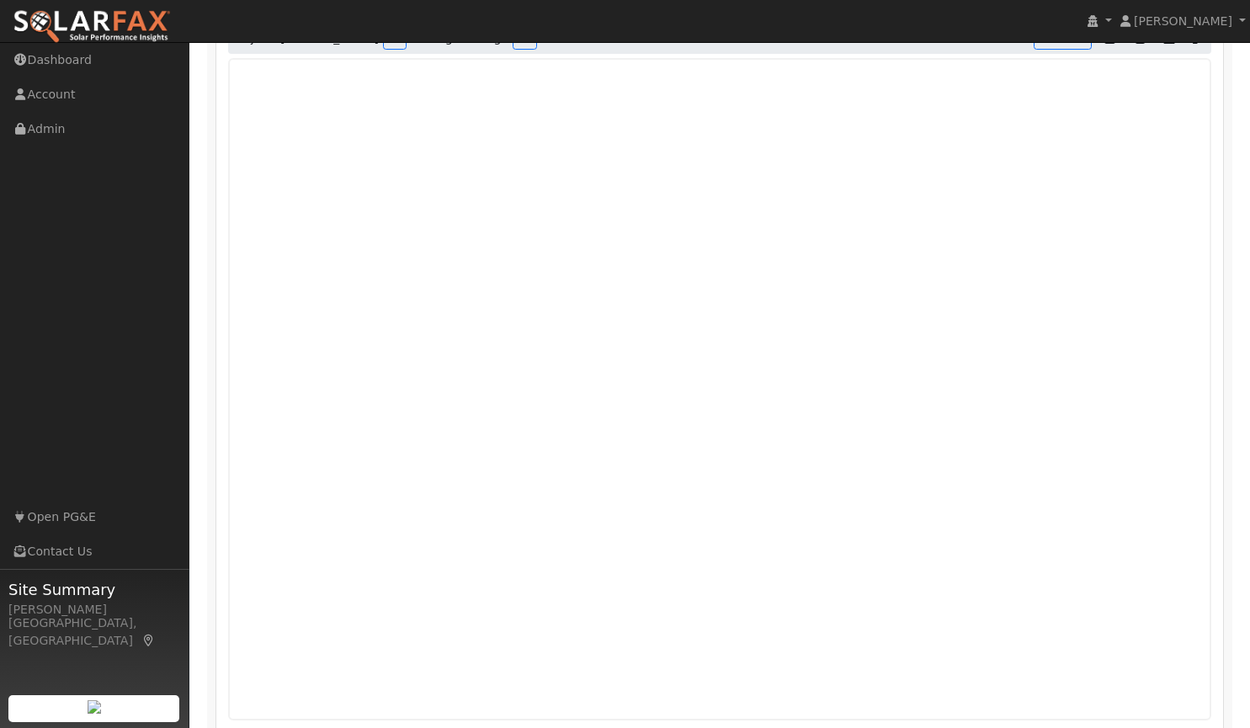
scroll to position [1312, 0]
